Goal: Check status

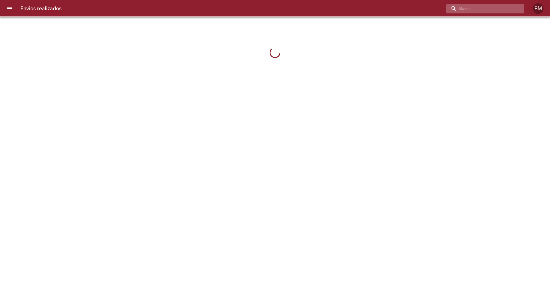
click at [493, 6] on input "buscar" at bounding box center [481, 8] width 69 height 9
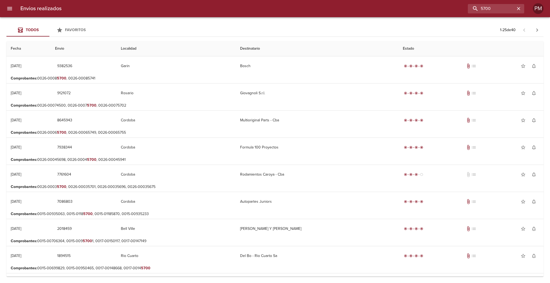
click at [302, 76] on p "Comprobantes : 0026-0008 5700 , 0026-00085741" at bounding box center [275, 78] width 529 height 5
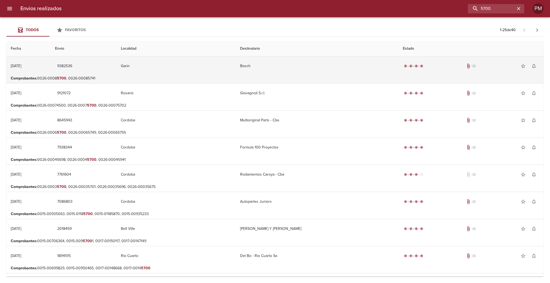
click at [254, 65] on td "Bosch" at bounding box center [317, 65] width 163 height 19
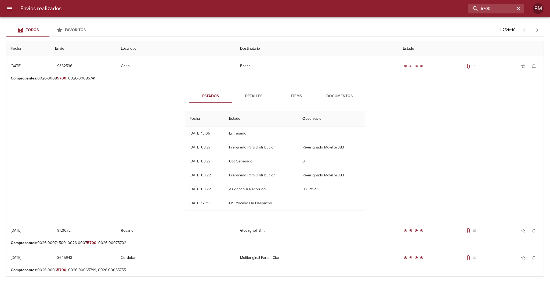
click at [293, 96] on span "Items" at bounding box center [296, 96] width 37 height 7
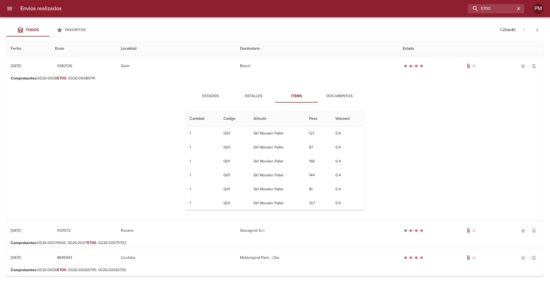
click at [330, 98] on span "Documentos" at bounding box center [339, 96] width 37 height 7
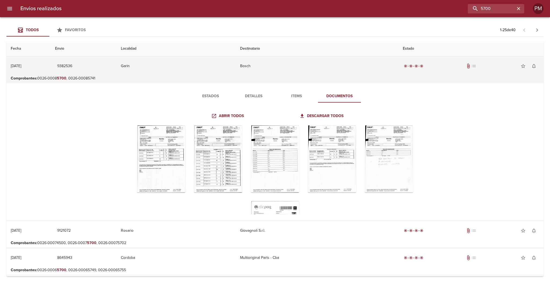
click at [280, 68] on td "Bosch" at bounding box center [317, 65] width 163 height 19
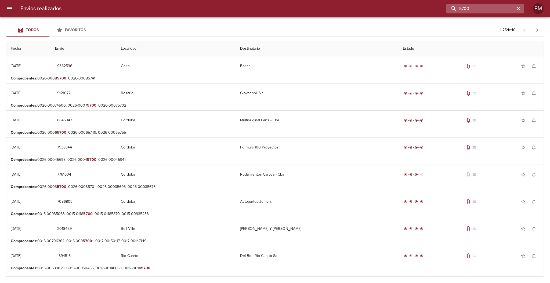
click at [494, 5] on input "5700" at bounding box center [481, 8] width 69 height 9
drag, startPoint x: 494, startPoint y: 5, endPoint x: 456, endPoint y: 7, distance: 38.5
click at [456, 7] on input "5700" at bounding box center [481, 8] width 69 height 9
type input "0047-00005700"
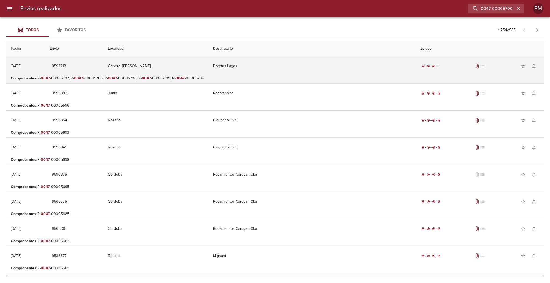
click at [300, 71] on td "Dreyfus Lagos" at bounding box center [312, 65] width 207 height 19
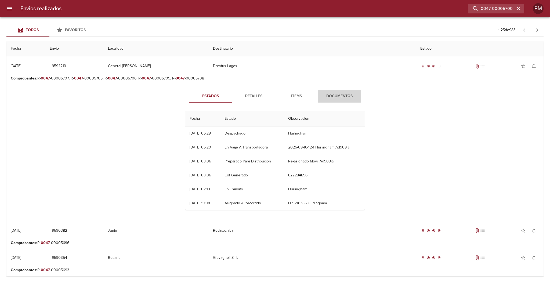
click at [328, 94] on span "Documentos" at bounding box center [339, 96] width 37 height 7
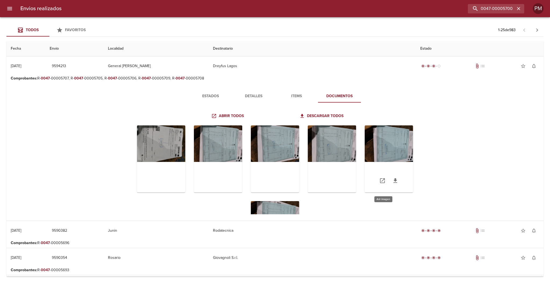
click at [381, 138] on div "Tabla de envíos del cliente" at bounding box center [389, 159] width 48 height 67
click at [217, 151] on div "Tabla de envíos del cliente" at bounding box center [218, 159] width 48 height 67
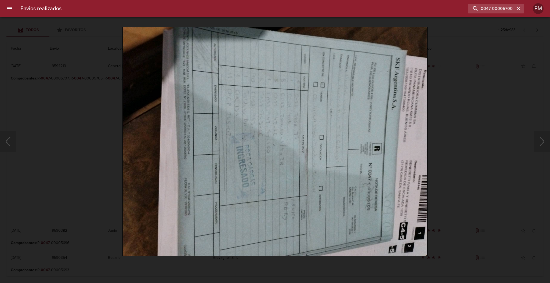
click at [244, 155] on img "Lightbox" at bounding box center [275, 142] width 305 height 230
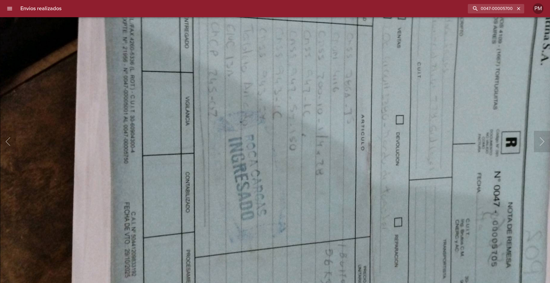
click at [244, 155] on img "Lightbox" at bounding box center [306, 127] width 613 height 461
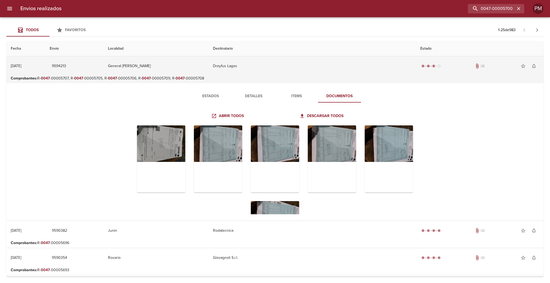
click at [240, 70] on td "Dreyfus Lagos" at bounding box center [312, 65] width 207 height 19
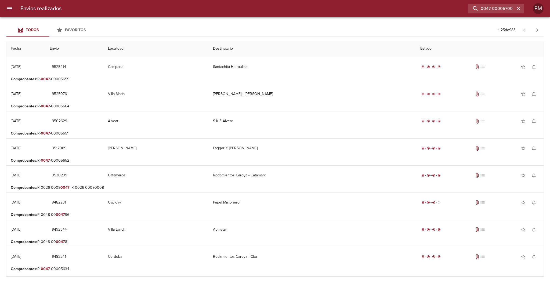
scroll to position [258, 0]
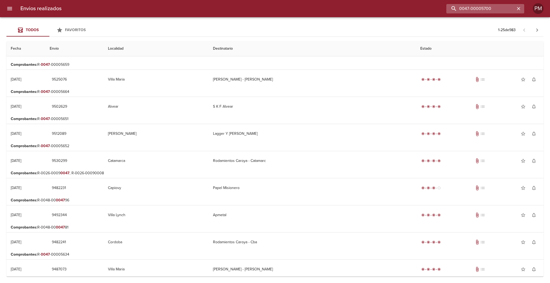
click at [493, 6] on input "0047-00005700" at bounding box center [481, 8] width 69 height 9
click at [487, 5] on input "0047-00005700" at bounding box center [481, 8] width 69 height 9
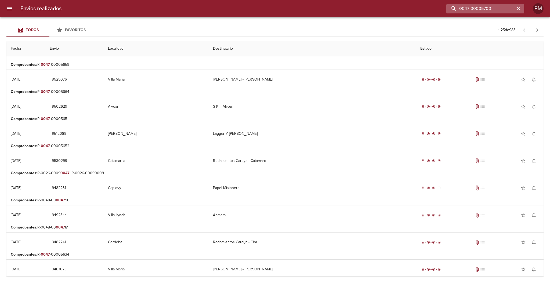
click at [487, 5] on input "0047-00005700" at bounding box center [481, 8] width 69 height 9
type input "raizen"
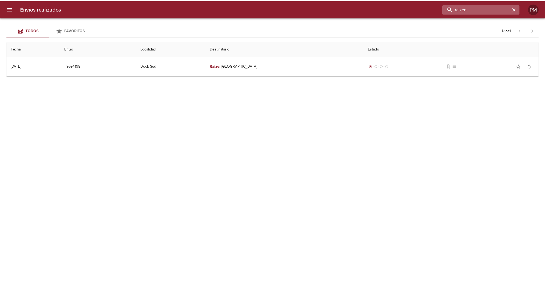
scroll to position [0, 0]
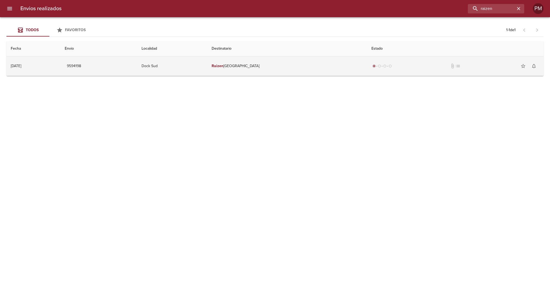
click at [289, 67] on td "Raizen [GEOGRAPHIC_DATA]" at bounding box center [287, 65] width 160 height 19
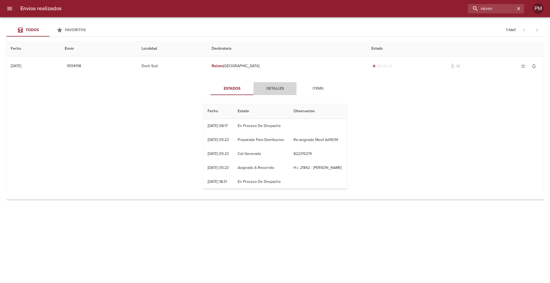
click at [276, 87] on span "Detalles" at bounding box center [275, 88] width 37 height 7
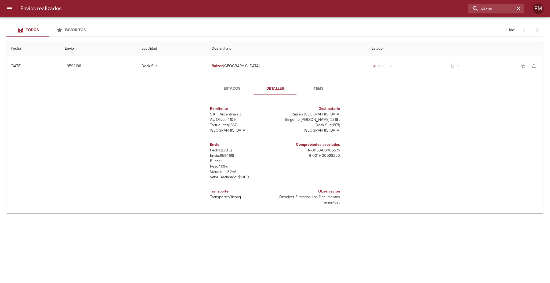
click at [321, 87] on span "Items" at bounding box center [318, 88] width 37 height 7
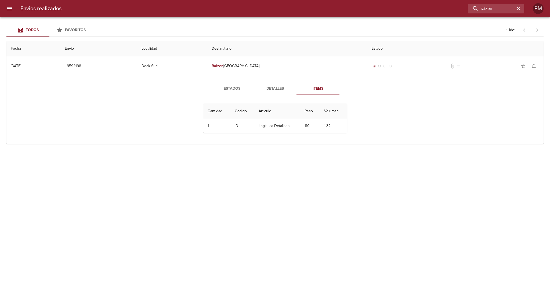
click at [277, 90] on span "Detalles" at bounding box center [275, 88] width 37 height 7
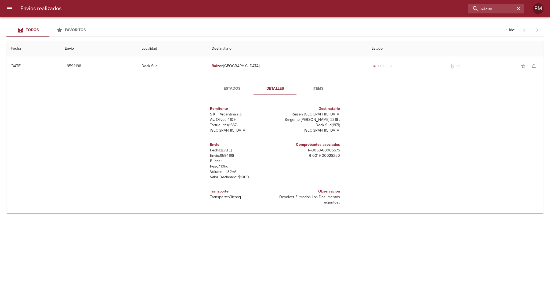
click at [238, 88] on span "Estados" at bounding box center [232, 88] width 37 height 7
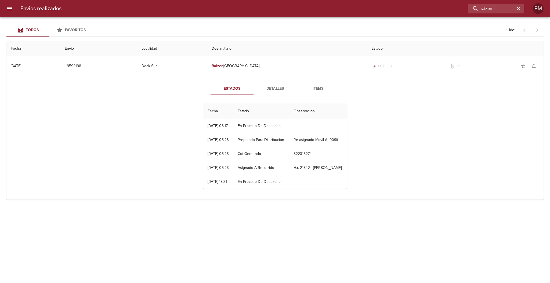
click at [11, 10] on icon "menu" at bounding box center [9, 8] width 6 height 6
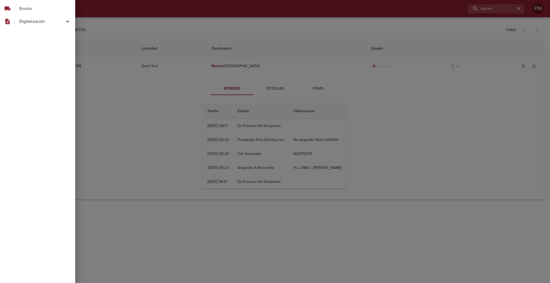
click at [19, 24] on span "Digitalización" at bounding box center [41, 21] width 45 height 6
click at [33, 52] on span "Skf Remitos" at bounding box center [44, 54] width 54 height 5
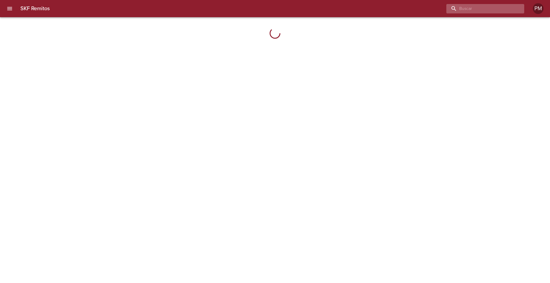
click at [489, 7] on input "buscar" at bounding box center [481, 8] width 69 height 9
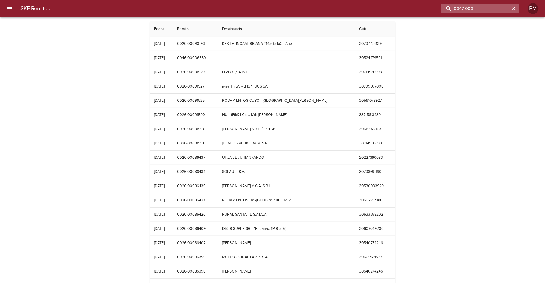
type input "0047-0000"
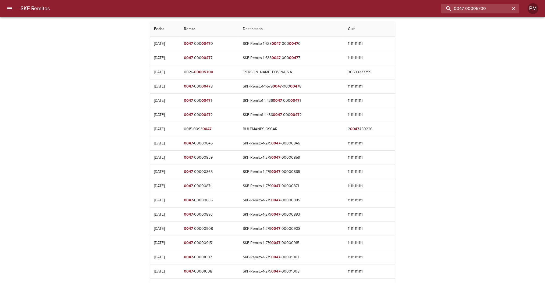
drag, startPoint x: 489, startPoint y: 8, endPoint x: 433, endPoint y: 10, distance: 55.7
click at [433, 10] on div "0047-00005700" at bounding box center [286, 8] width 465 height 9
type input "raizen"
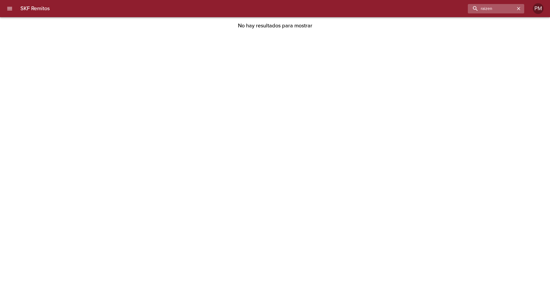
click at [520, 8] on icon "button" at bounding box center [518, 8] width 5 height 5
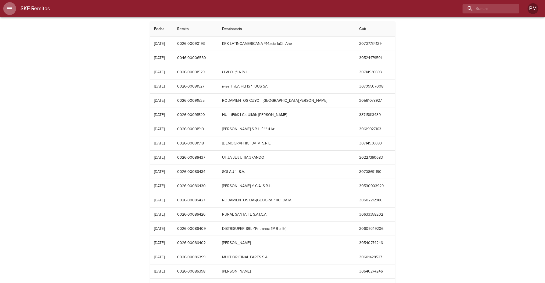
click at [12, 11] on icon "menu" at bounding box center [9, 8] width 6 height 6
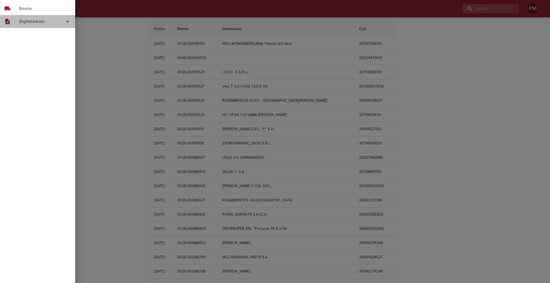
click at [16, 22] on div "description" at bounding box center [11, 21] width 15 height 6
click at [28, 43] on span "Skf Hdr" at bounding box center [44, 44] width 54 height 5
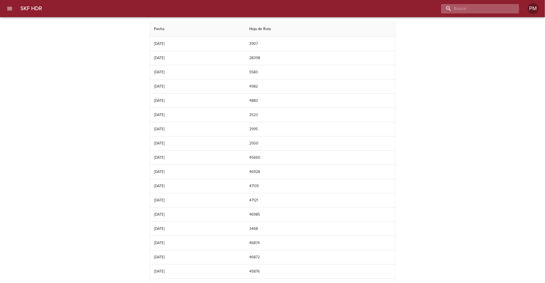
click at [485, 10] on input "buscar" at bounding box center [475, 8] width 69 height 9
type input "raizen"
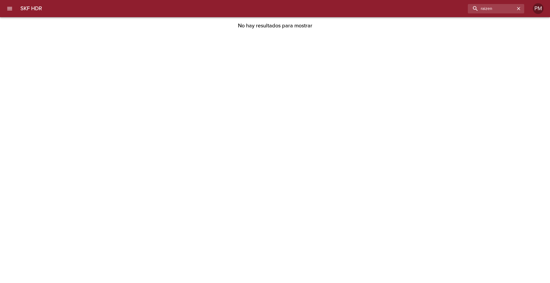
click at [7, 8] on icon "menu" at bounding box center [9, 8] width 6 height 6
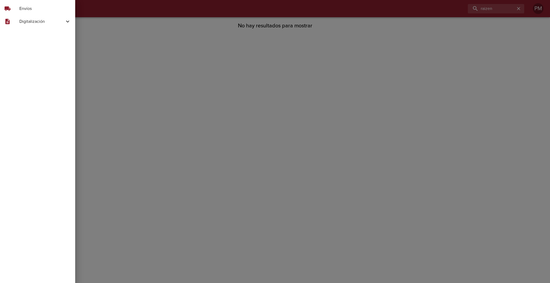
click at [20, 21] on span "Digitalización" at bounding box center [41, 21] width 45 height 6
click at [31, 34] on span "Skf Guias" at bounding box center [44, 34] width 54 height 5
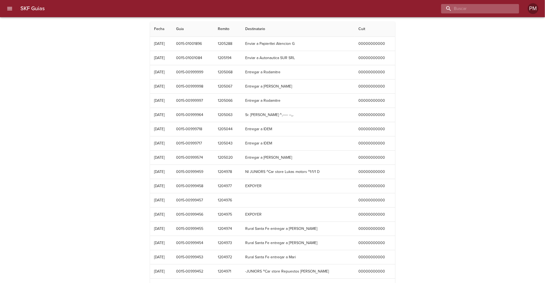
click at [482, 11] on input "buscar" at bounding box center [475, 8] width 69 height 9
type input "raizen"
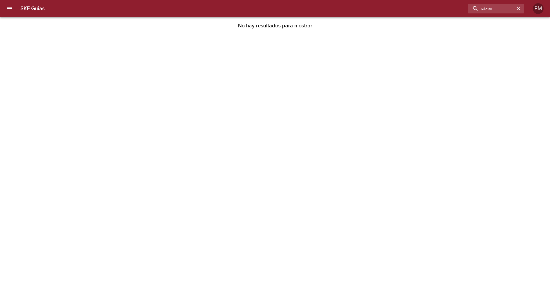
click at [11, 8] on icon "menu" at bounding box center [9, 8] width 6 height 6
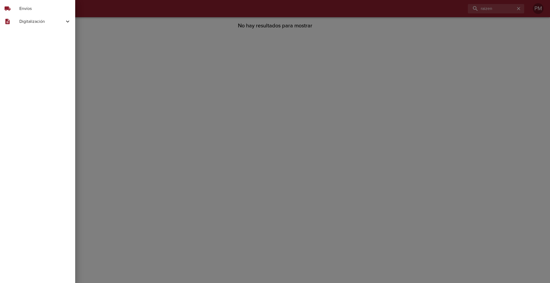
click at [24, 7] on span "Envíos" at bounding box center [45, 8] width 52 height 6
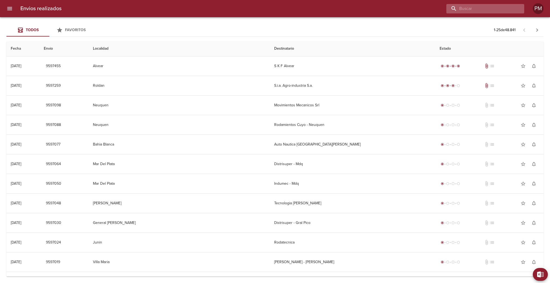
click at [489, 8] on input "buscar" at bounding box center [481, 8] width 69 height 9
type input "raizen"
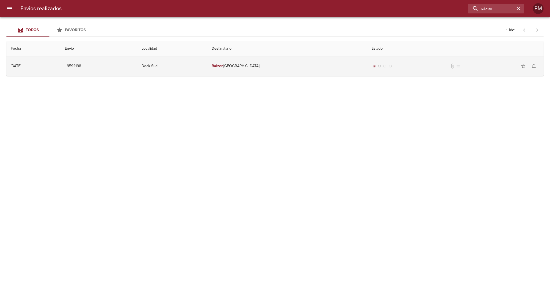
click at [279, 70] on td "Raizen [GEOGRAPHIC_DATA]" at bounding box center [287, 65] width 160 height 19
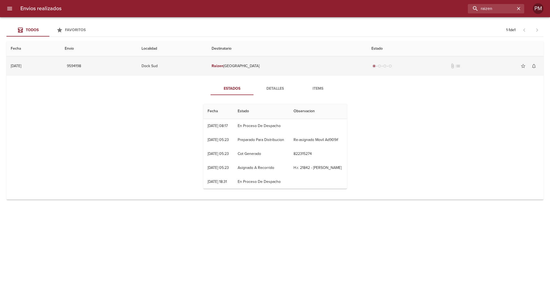
drag, startPoint x: 193, startPoint y: 66, endPoint x: 179, endPoint y: 64, distance: 14.6
click at [179, 66] on td "Dock Sud" at bounding box center [172, 65] width 70 height 19
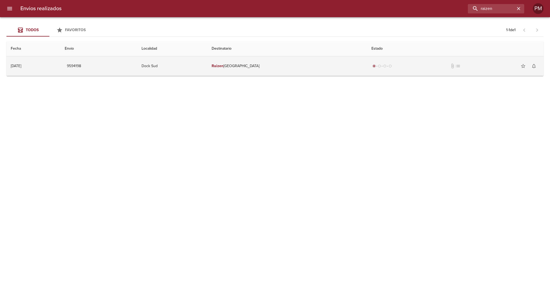
click at [191, 65] on td "Dock Sud" at bounding box center [172, 65] width 70 height 19
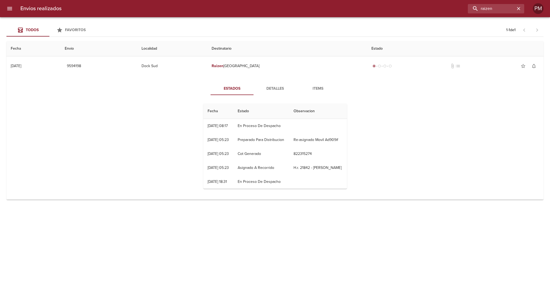
click at [274, 88] on span "Detalles" at bounding box center [275, 88] width 37 height 7
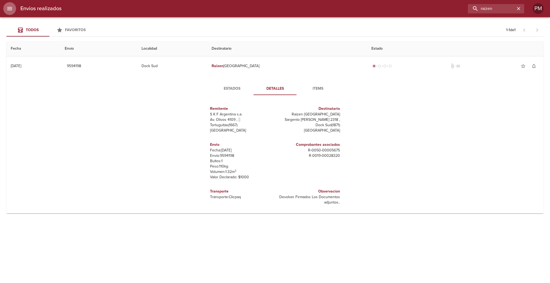
click at [10, 8] on icon "menu" at bounding box center [9, 8] width 5 height 3
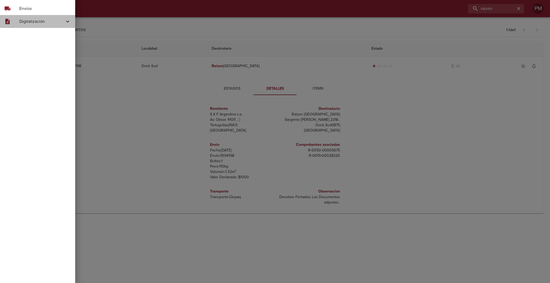
click at [22, 24] on span "Digitalización" at bounding box center [41, 21] width 45 height 6
click at [28, 53] on span "Skf Remitos" at bounding box center [44, 54] width 54 height 5
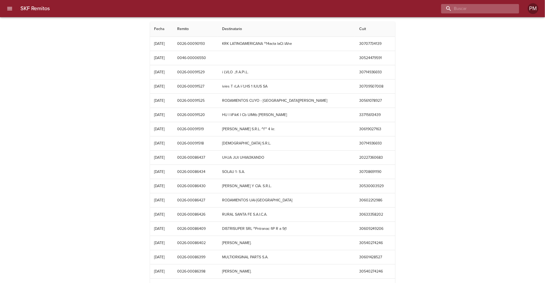
click at [485, 7] on input "buscar" at bounding box center [475, 8] width 69 height 9
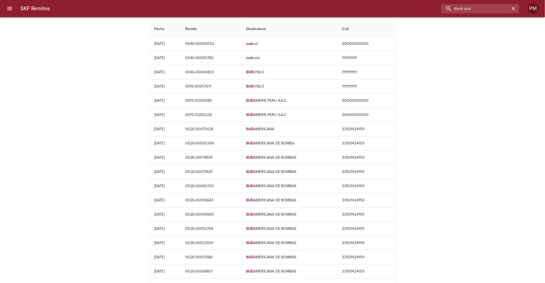
drag, startPoint x: 476, startPoint y: 9, endPoint x: 436, endPoint y: 10, distance: 40.3
click at [436, 10] on div "dock sud" at bounding box center [286, 8] width 465 height 9
type input "[DATE]"
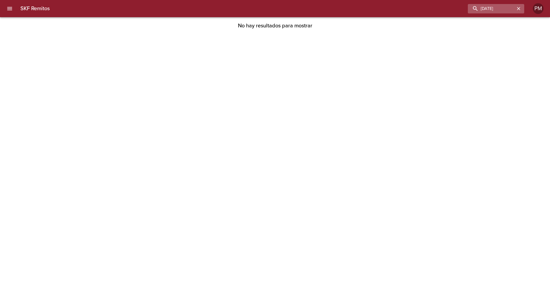
click at [519, 10] on icon "button" at bounding box center [518, 8] width 5 height 5
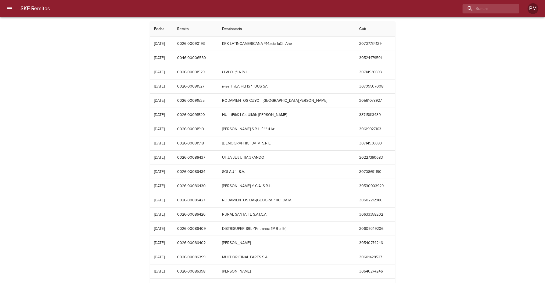
click at [10, 10] on icon "menu" at bounding box center [9, 8] width 6 height 6
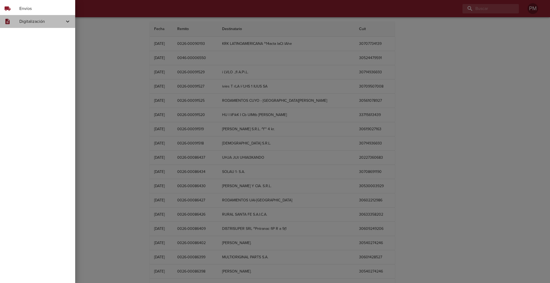
click at [26, 23] on span "Digitalización" at bounding box center [41, 21] width 45 height 6
click at [32, 35] on span "Skf Guias" at bounding box center [44, 34] width 54 height 5
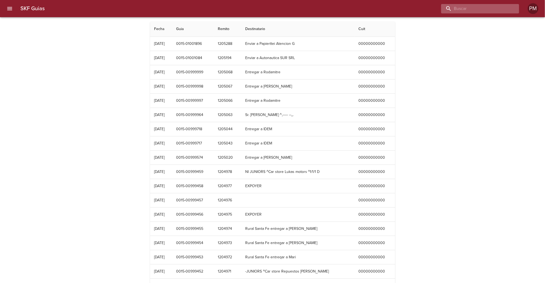
click at [487, 9] on input "buscar" at bounding box center [475, 8] width 69 height 9
type input "dock sud"
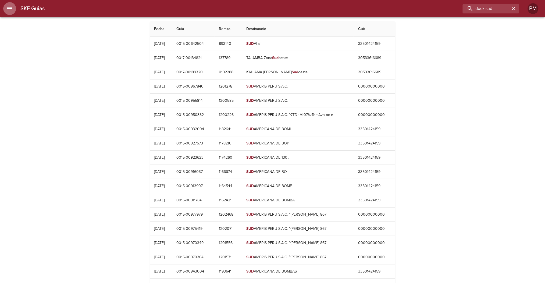
click at [9, 10] on icon "menu" at bounding box center [9, 8] width 6 height 6
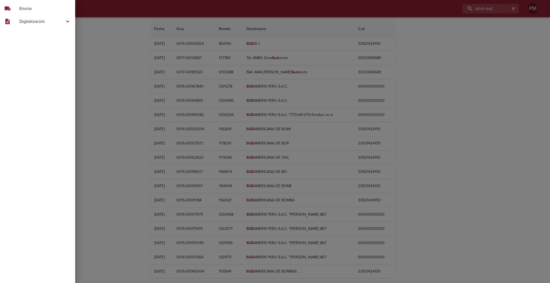
click at [15, 21] on div "description" at bounding box center [11, 21] width 15 height 6
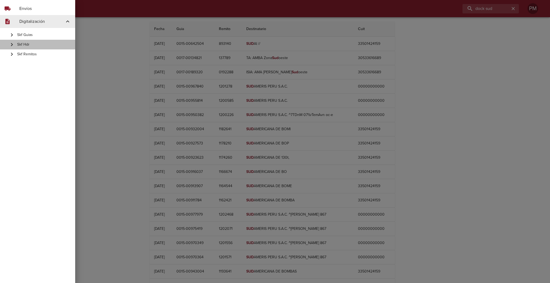
click at [19, 42] on span "Skf Hdr" at bounding box center [44, 44] width 54 height 5
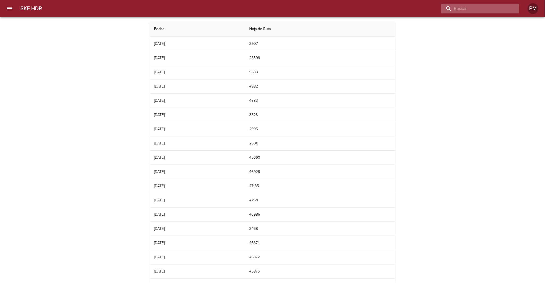
click at [469, 6] on input "buscar" at bounding box center [475, 8] width 69 height 9
type input "dock sud"
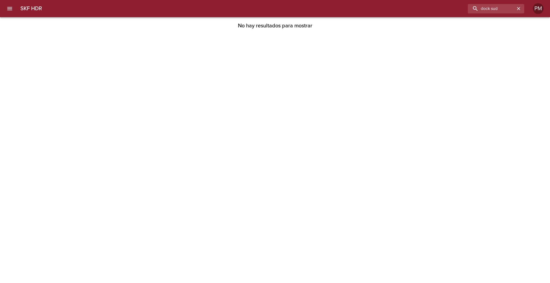
click at [9, 9] on icon "menu" at bounding box center [9, 8] width 6 height 6
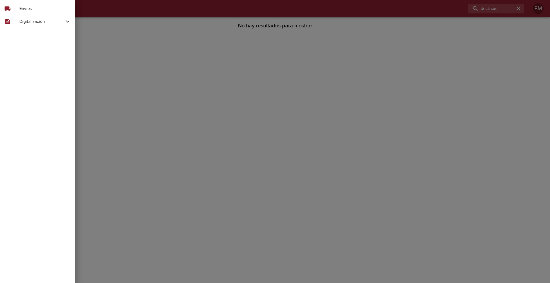
click at [31, 9] on span "Envíos" at bounding box center [45, 8] width 52 height 6
